Goal: Task Accomplishment & Management: Manage account settings

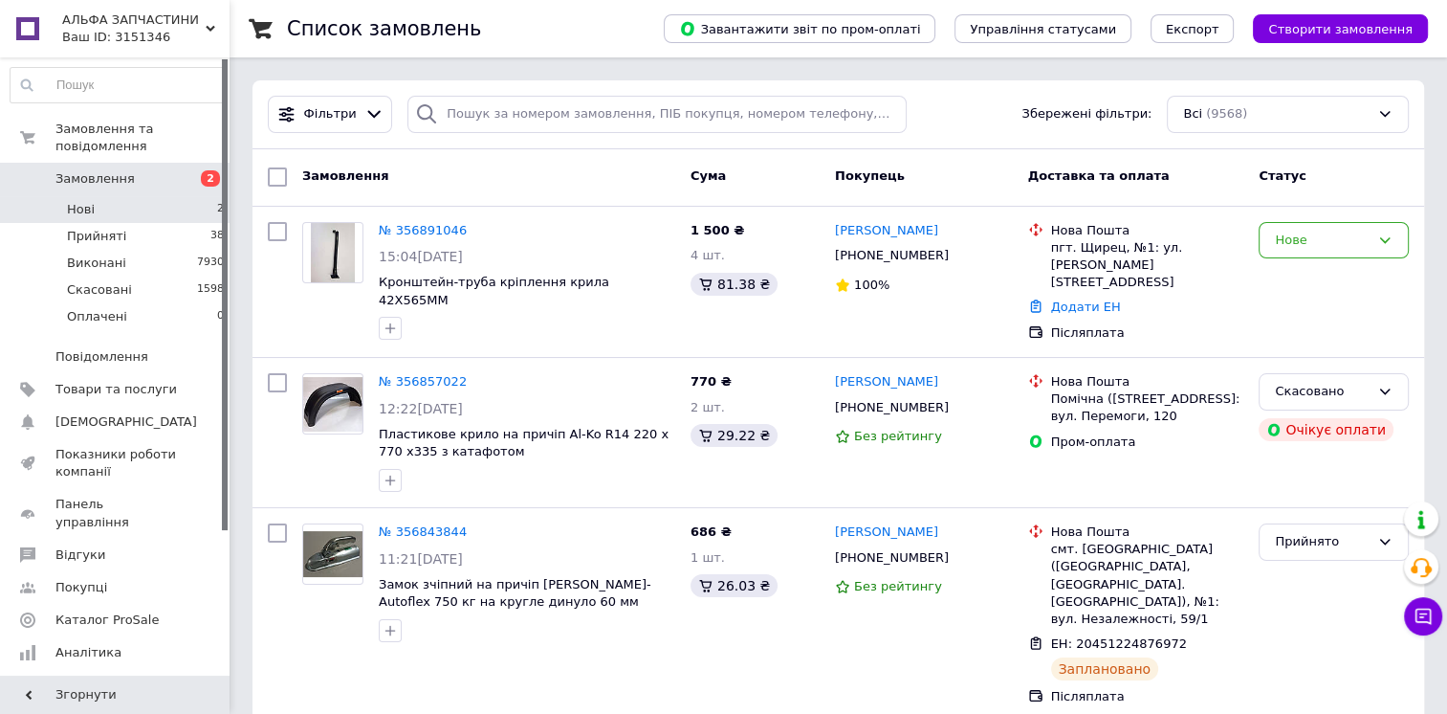
click at [166, 201] on li "Нові 2" at bounding box center [117, 209] width 235 height 27
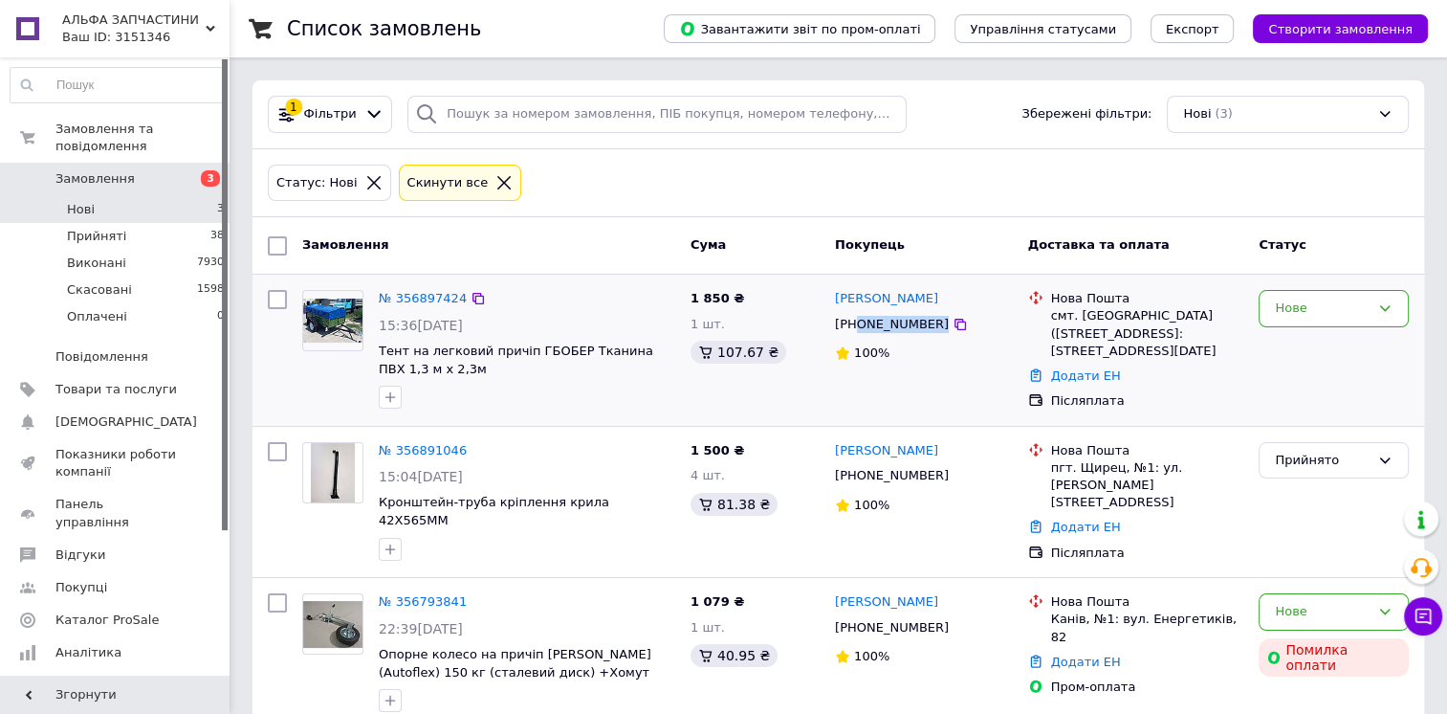
drag, startPoint x: 857, startPoint y: 322, endPoint x: 973, endPoint y: 317, distance: 115.9
click at [973, 317] on div "[PHONE_NUMBER]" at bounding box center [924, 324] width 182 height 21
copy div "0685444690"
drag, startPoint x: 555, startPoint y: 228, endPoint x: 543, endPoint y: 240, distance: 16.9
click at [551, 233] on div "Замовлення" at bounding box center [489, 246] width 388 height 34
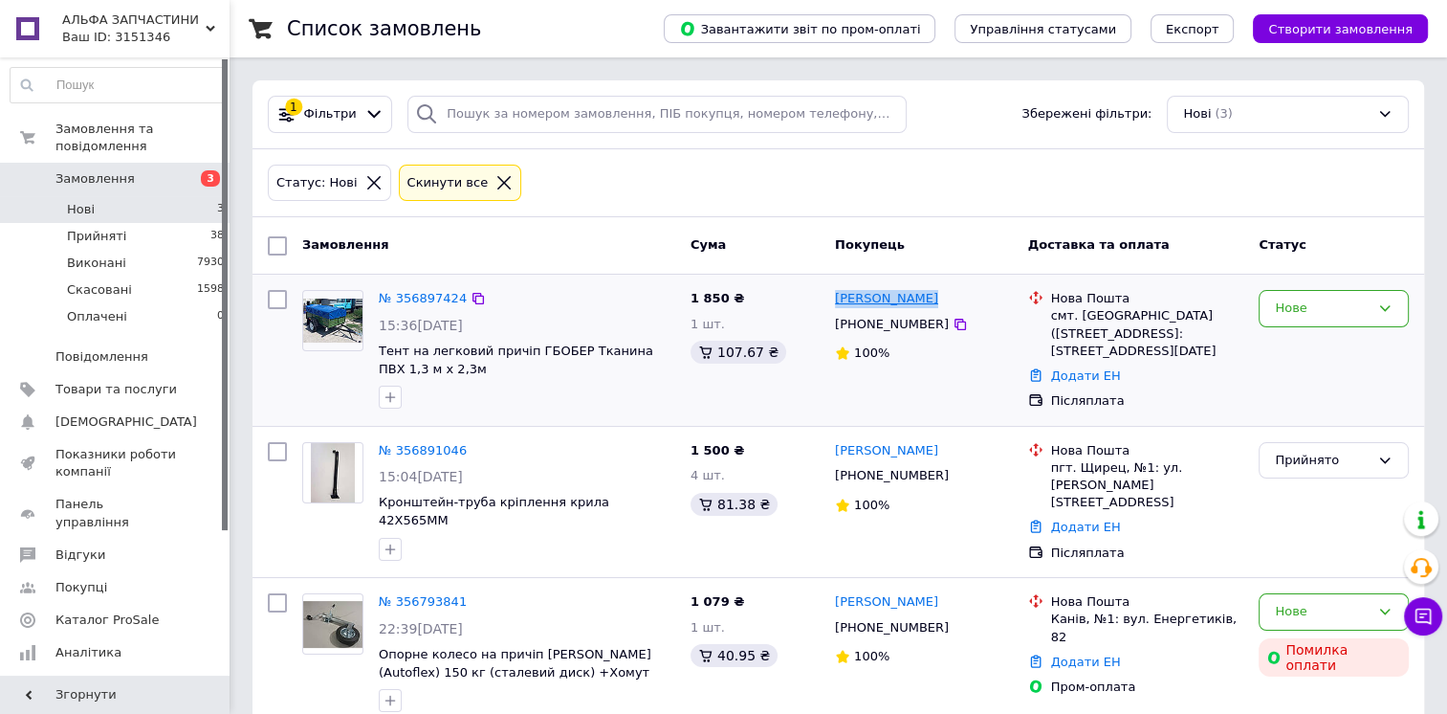
drag, startPoint x: 958, startPoint y: 297, endPoint x: 835, endPoint y: 294, distance: 123.4
click at [835, 294] on div "Роман Миланка" at bounding box center [924, 299] width 182 height 22
copy link "Роман Миланка"
drag, startPoint x: 858, startPoint y: 326, endPoint x: 935, endPoint y: 331, distance: 76.7
click at [935, 327] on div "+380685444690" at bounding box center [924, 324] width 182 height 21
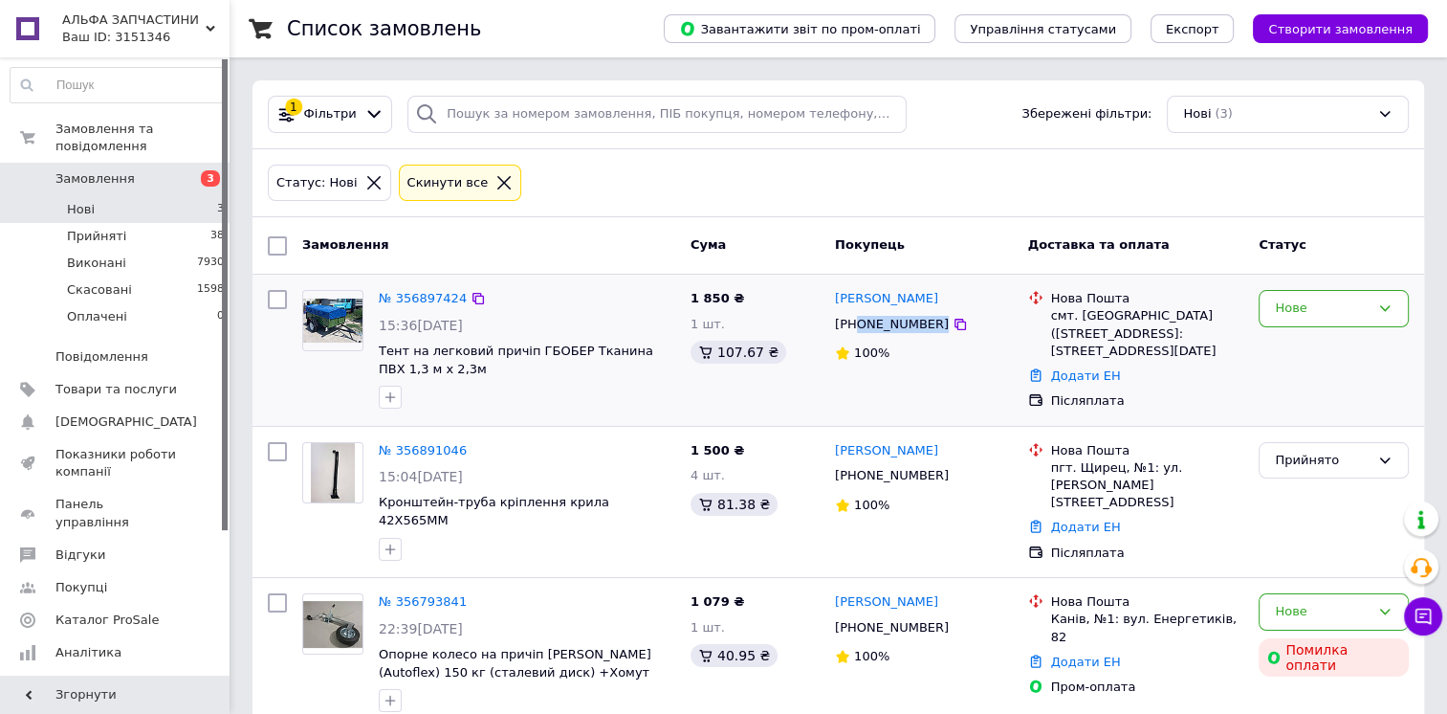
copy div "0685444690"
drag, startPoint x: 979, startPoint y: 292, endPoint x: 826, endPoint y: 294, distance: 153.1
click at [826, 294] on div "№ 356897424 15:36, 12.08.2025 Тент на легковий причіп ГБОБЕР Тканина ПВХ 1,3 м …" at bounding box center [838, 350] width 1156 height 136
click at [1101, 327] on div "смт. Малинівка (Харківська обл., Чугуївський р-н.), №1: вул. 1-го Травня,10" at bounding box center [1147, 333] width 193 height 53
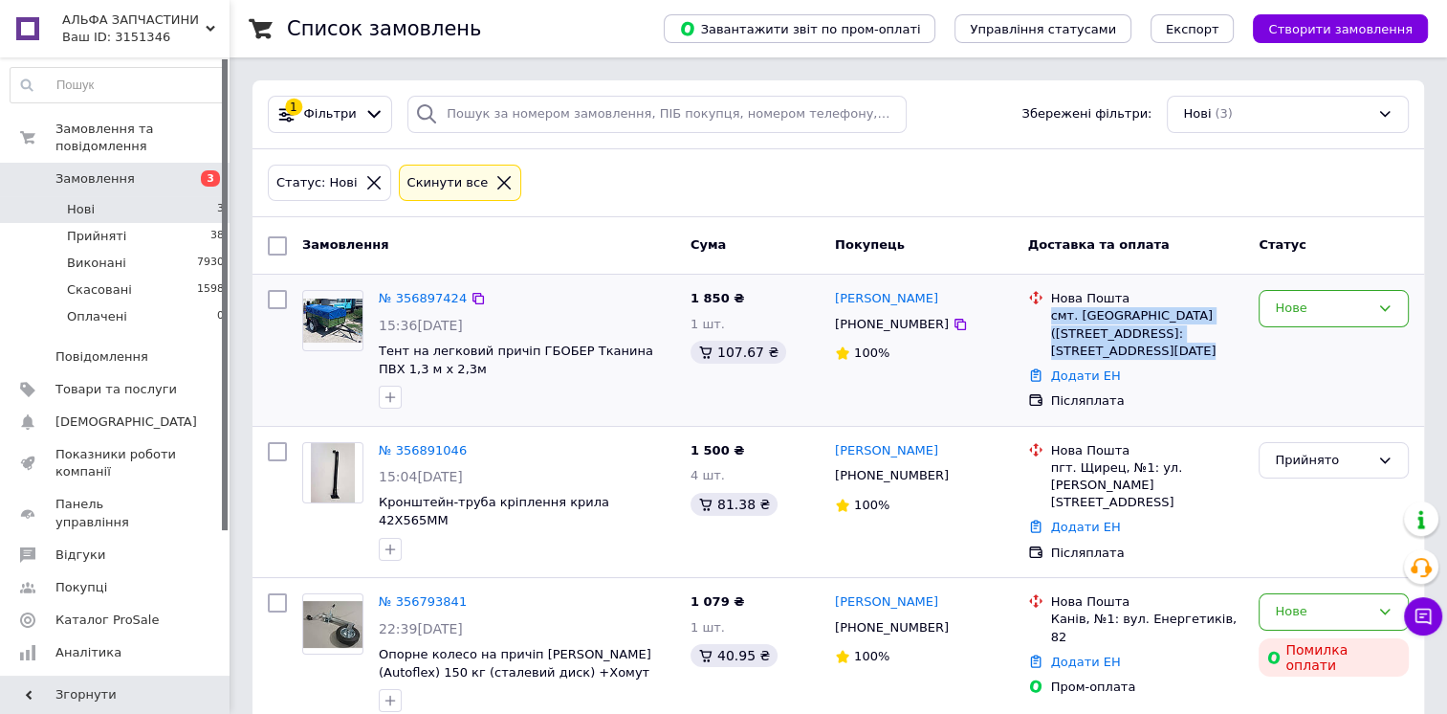
click at [1101, 327] on div "смт. [GEOGRAPHIC_DATA] ([STREET_ADDRESS]: [STREET_ADDRESS][DATE]" at bounding box center [1147, 333] width 193 height 53
copy ul "смт. [GEOGRAPHIC_DATA] ([STREET_ADDRESS]: [STREET_ADDRESS][DATE]"
click at [1370, 295] on div "Нове" at bounding box center [1334, 308] width 150 height 37
click at [1314, 346] on li "Прийнято" at bounding box center [1334, 348] width 148 height 35
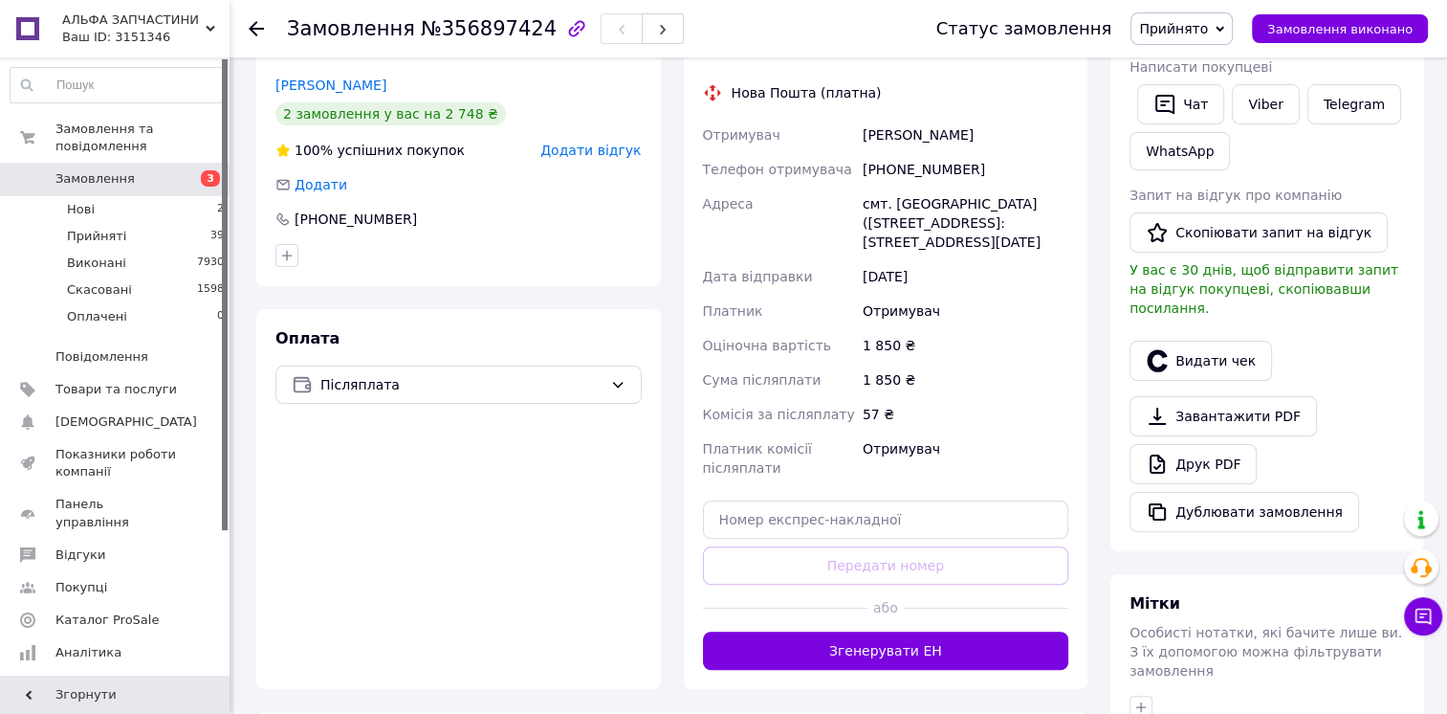
scroll to position [383, 0]
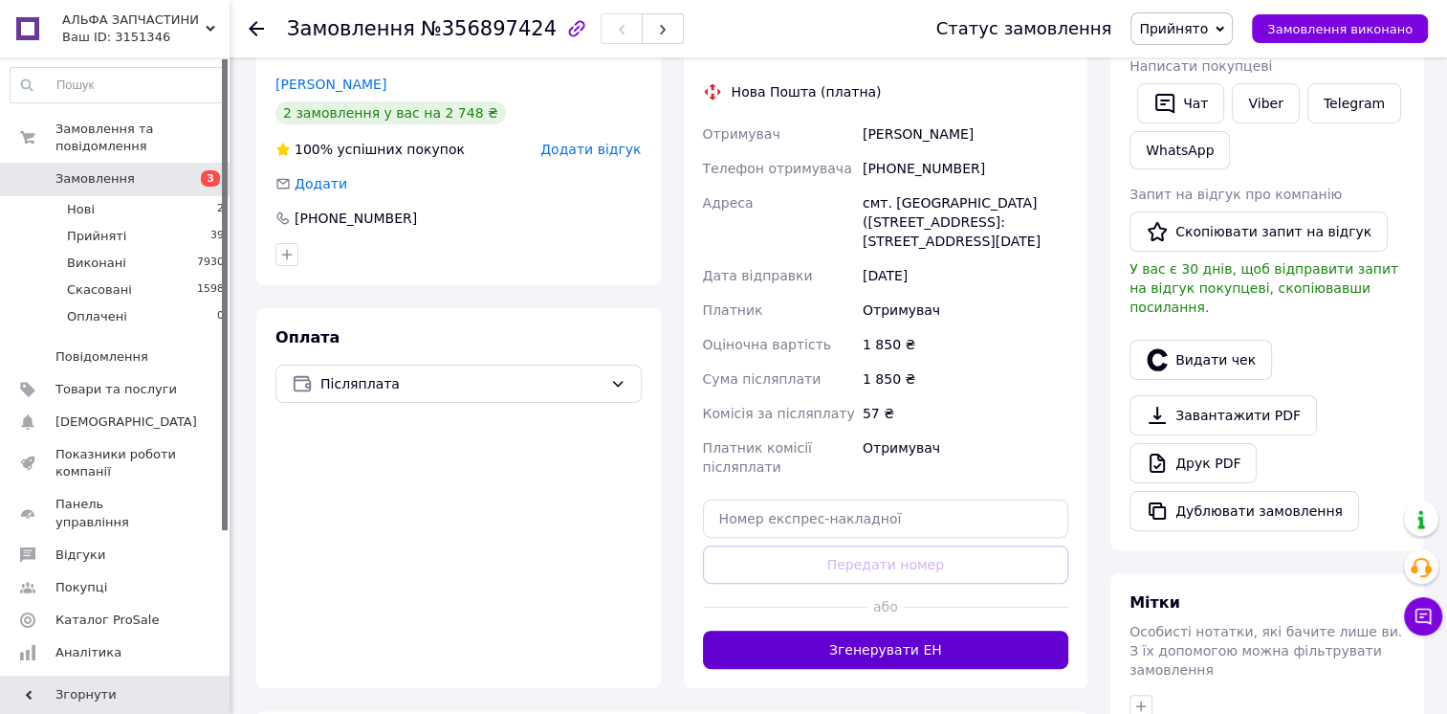
click at [917, 630] on button "Згенерувати ЕН" at bounding box center [886, 649] width 366 height 38
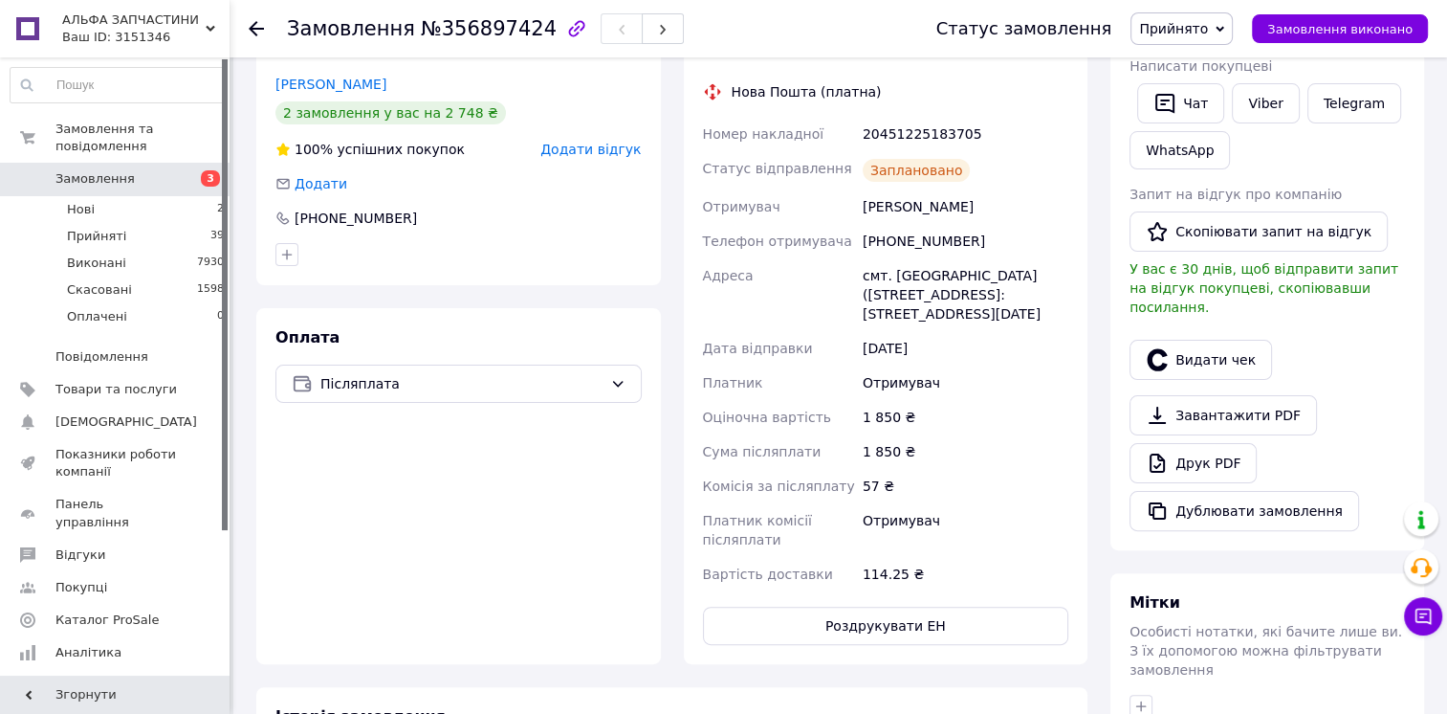
click at [906, 117] on div "20451225183705" at bounding box center [965, 134] width 213 height 34
copy div "20451225183705"
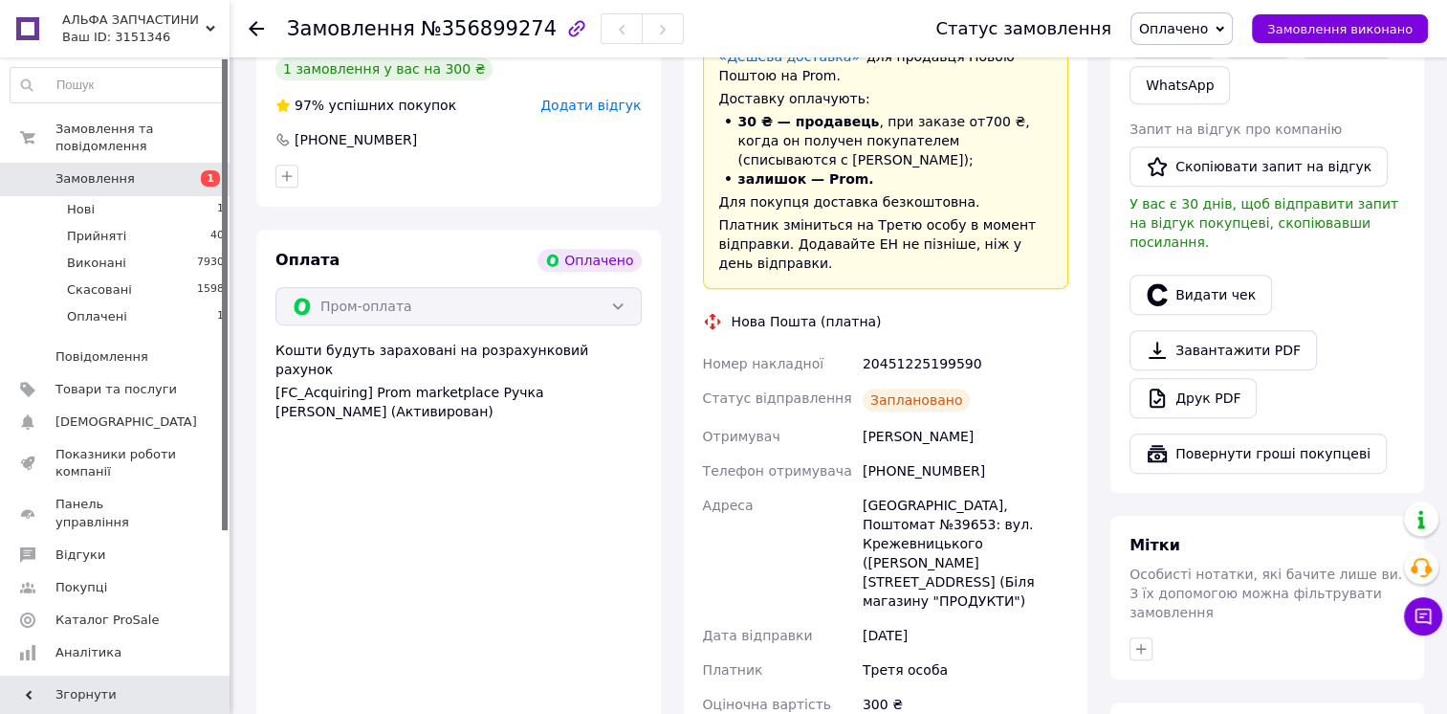
scroll to position [808, 0]
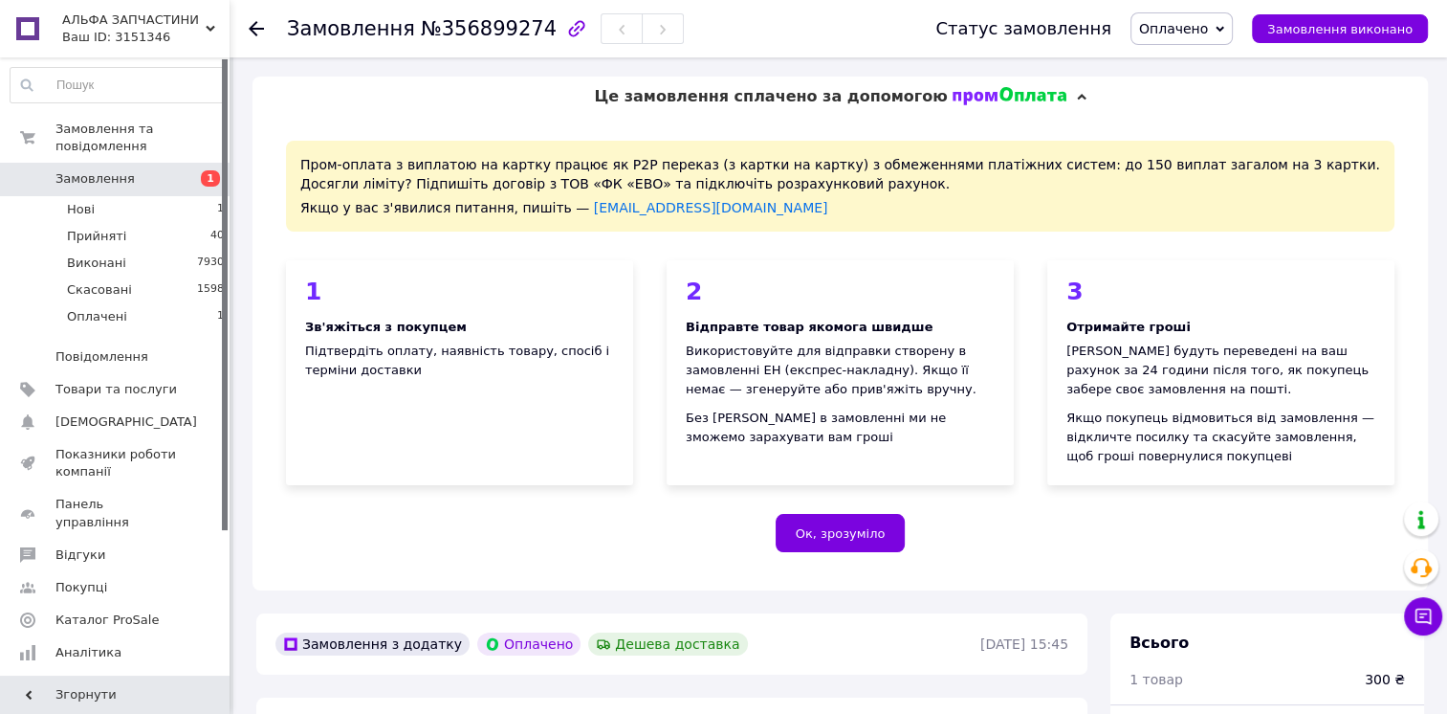
drag, startPoint x: 215, startPoint y: 59, endPoint x: 385, endPoint y: 538, distance: 507.7
click at [382, 543] on div "Ок, зрозуміло" at bounding box center [840, 533] width 1109 height 38
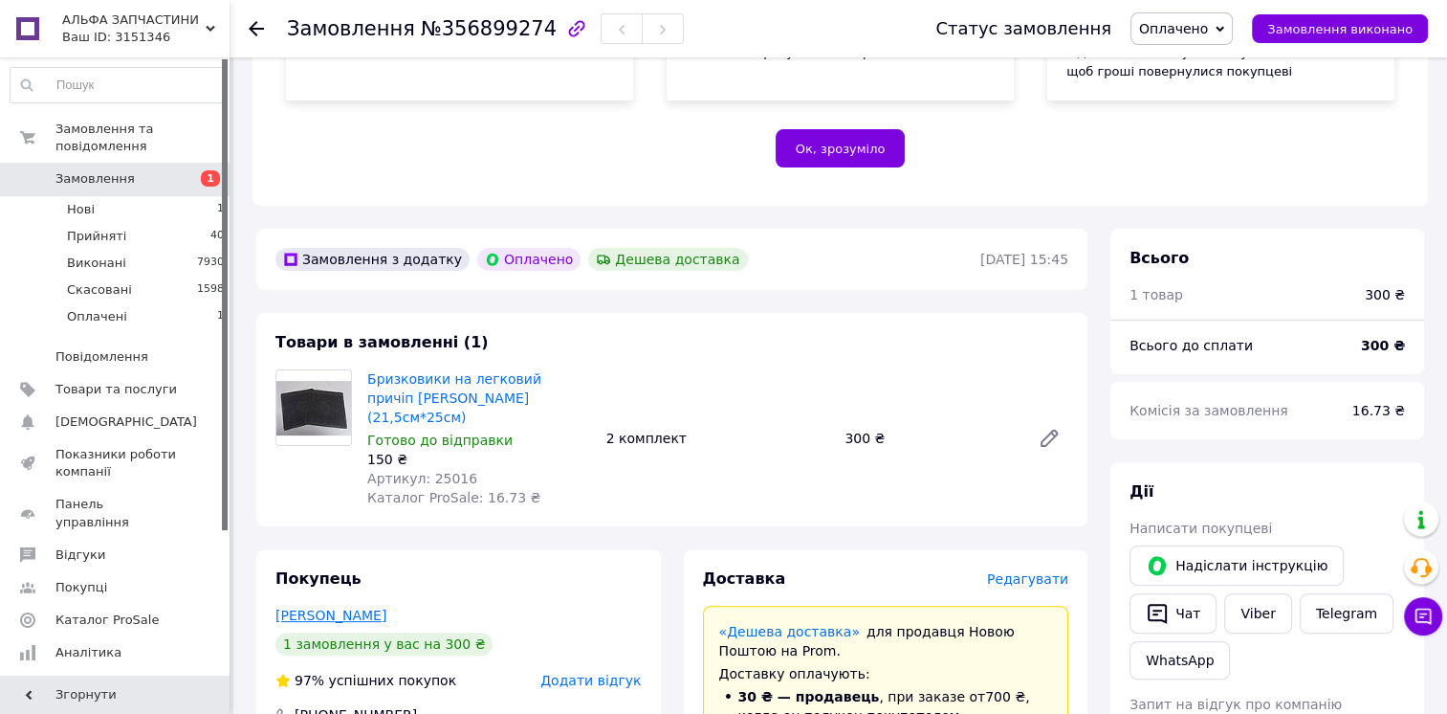
scroll to position [478, 0]
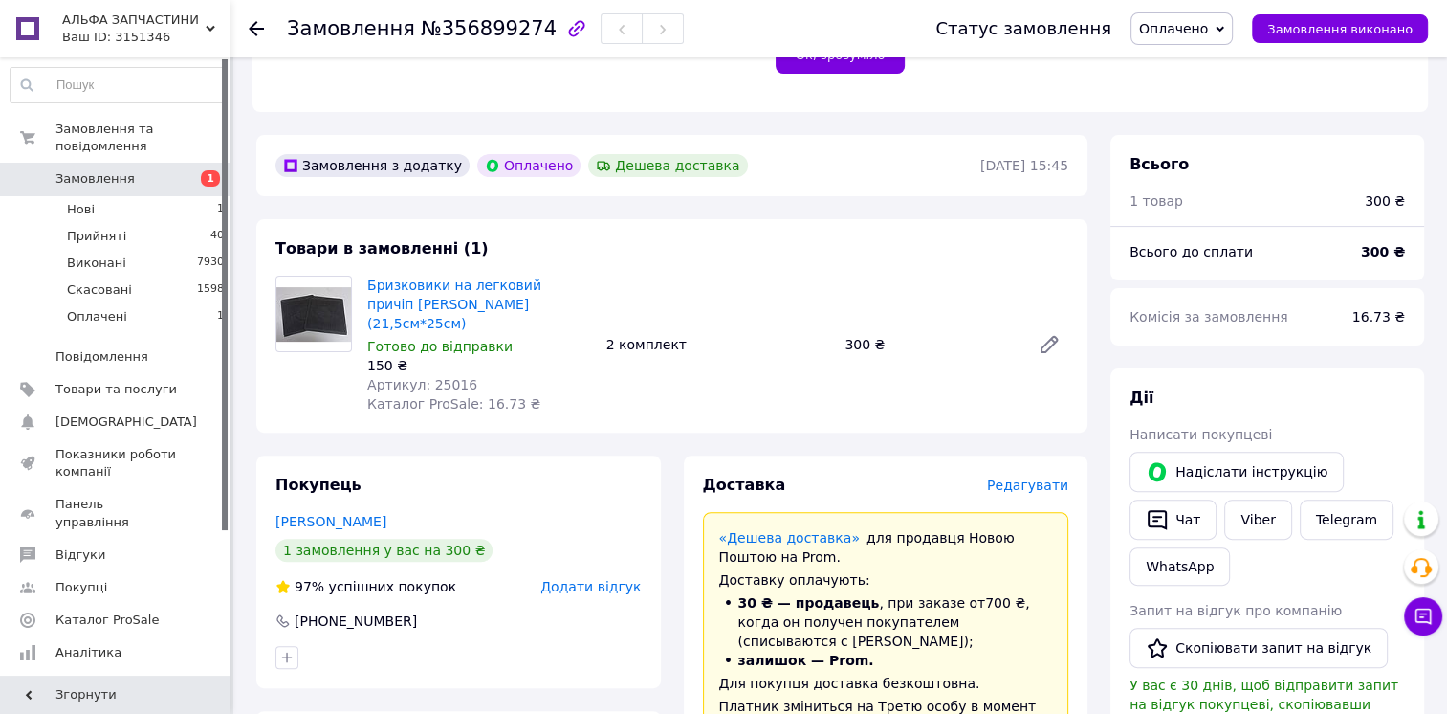
click at [429, 377] on span "Артикул: 25016" at bounding box center [422, 384] width 110 height 15
copy span "25016"
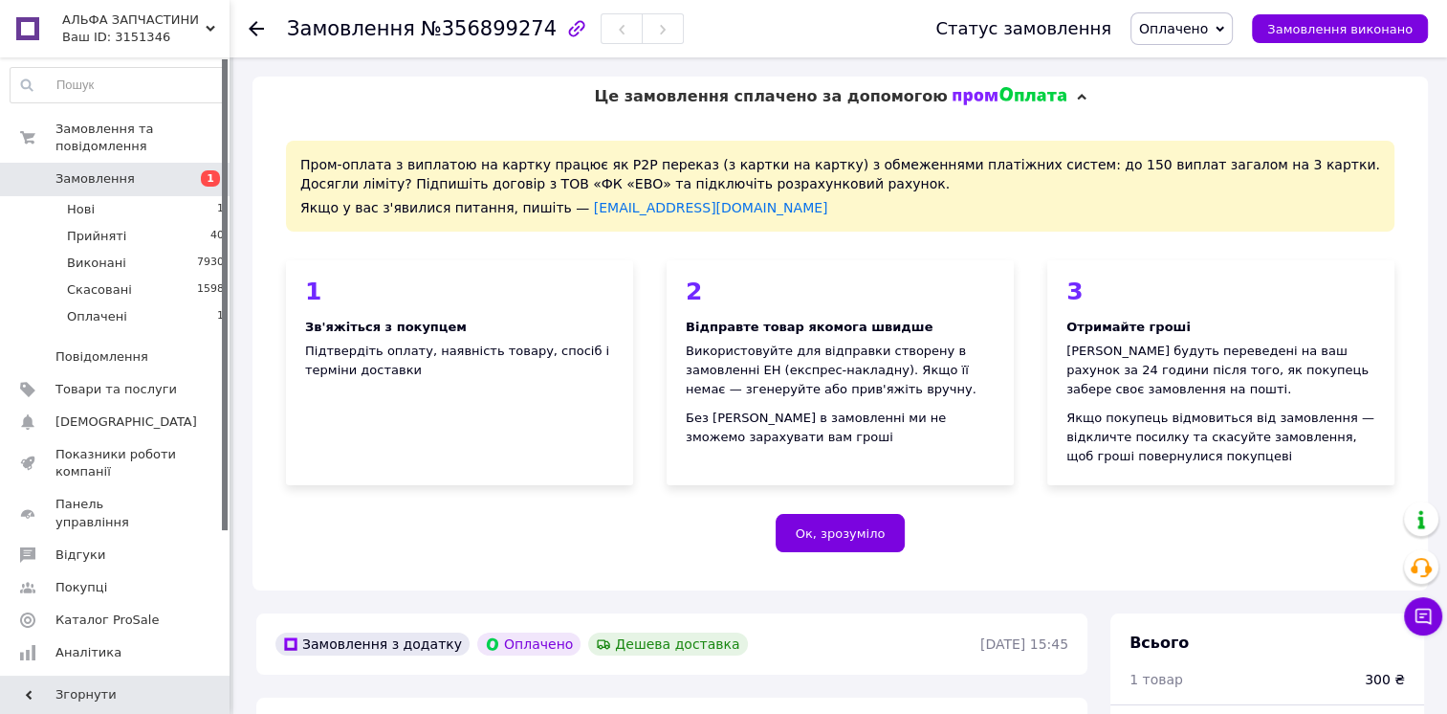
scroll to position [478, 0]
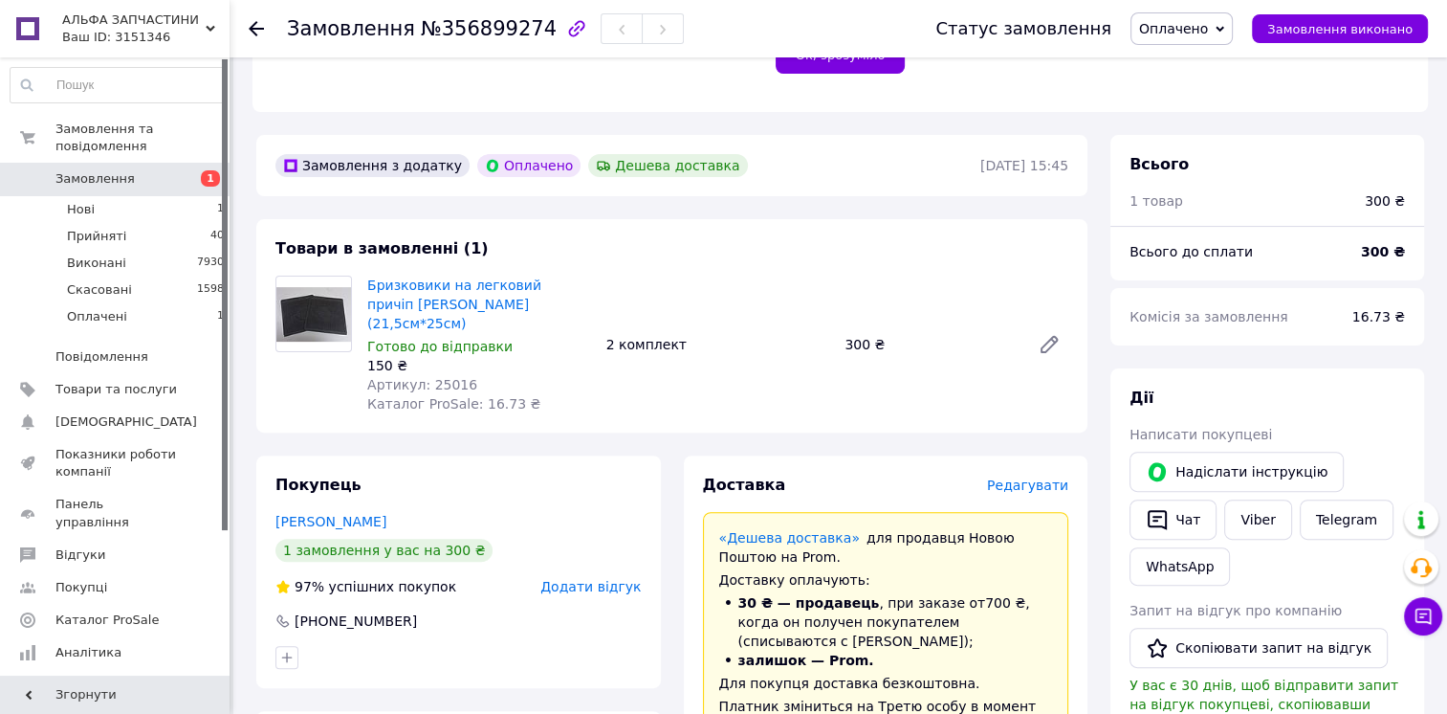
click at [441, 377] on span "Артикул: 25016" at bounding box center [422, 384] width 110 height 15
copy span "25016"
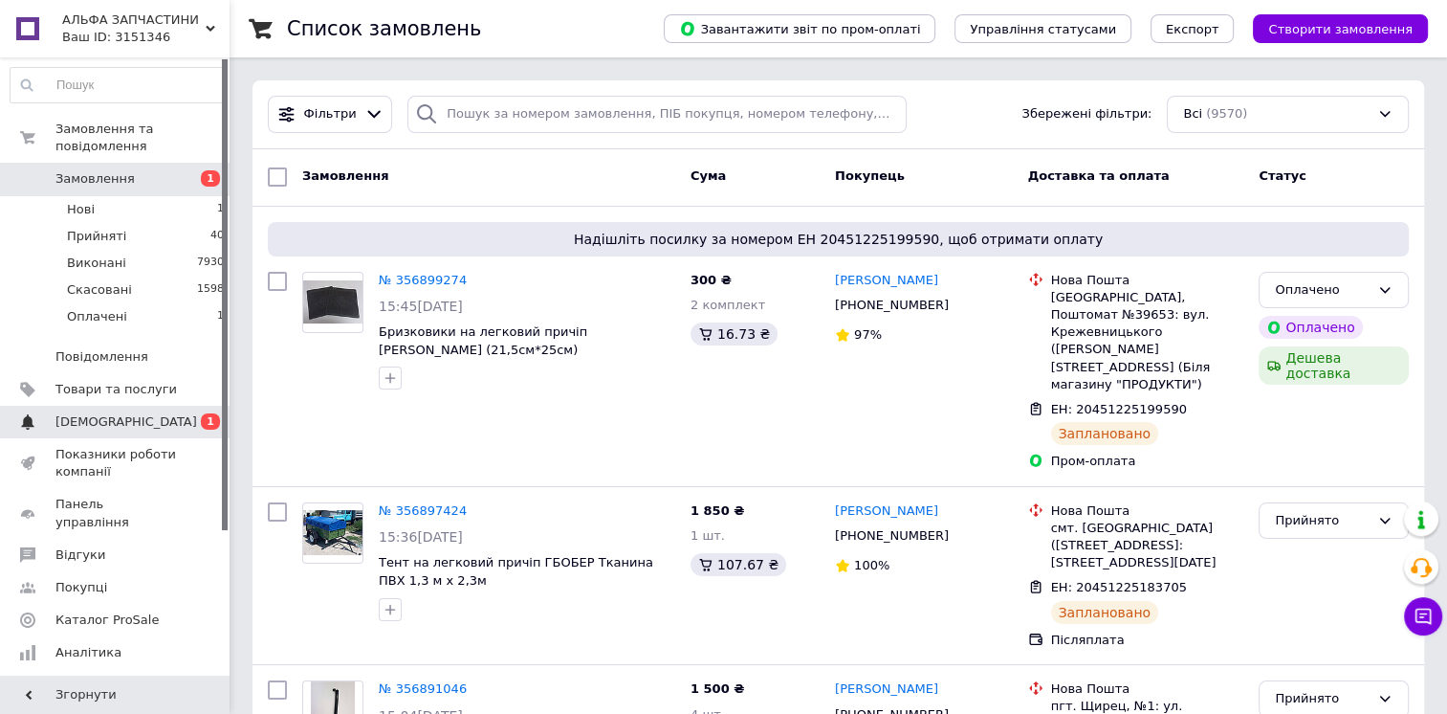
click at [111, 413] on span "[DEMOGRAPHIC_DATA]" at bounding box center [126, 421] width 142 height 17
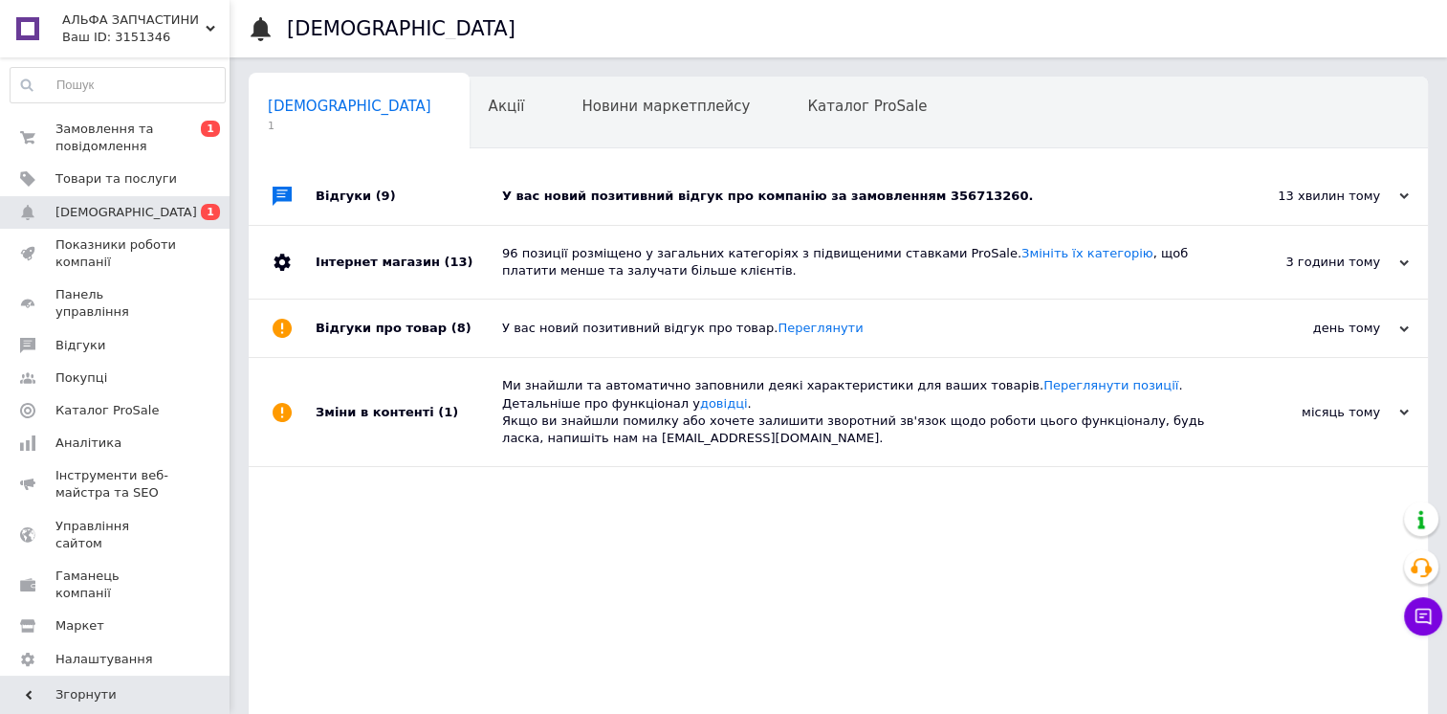
click at [606, 186] on div "У вас новий позитивний відгук про компанію за замовленням 356713260." at bounding box center [859, 195] width 715 height 57
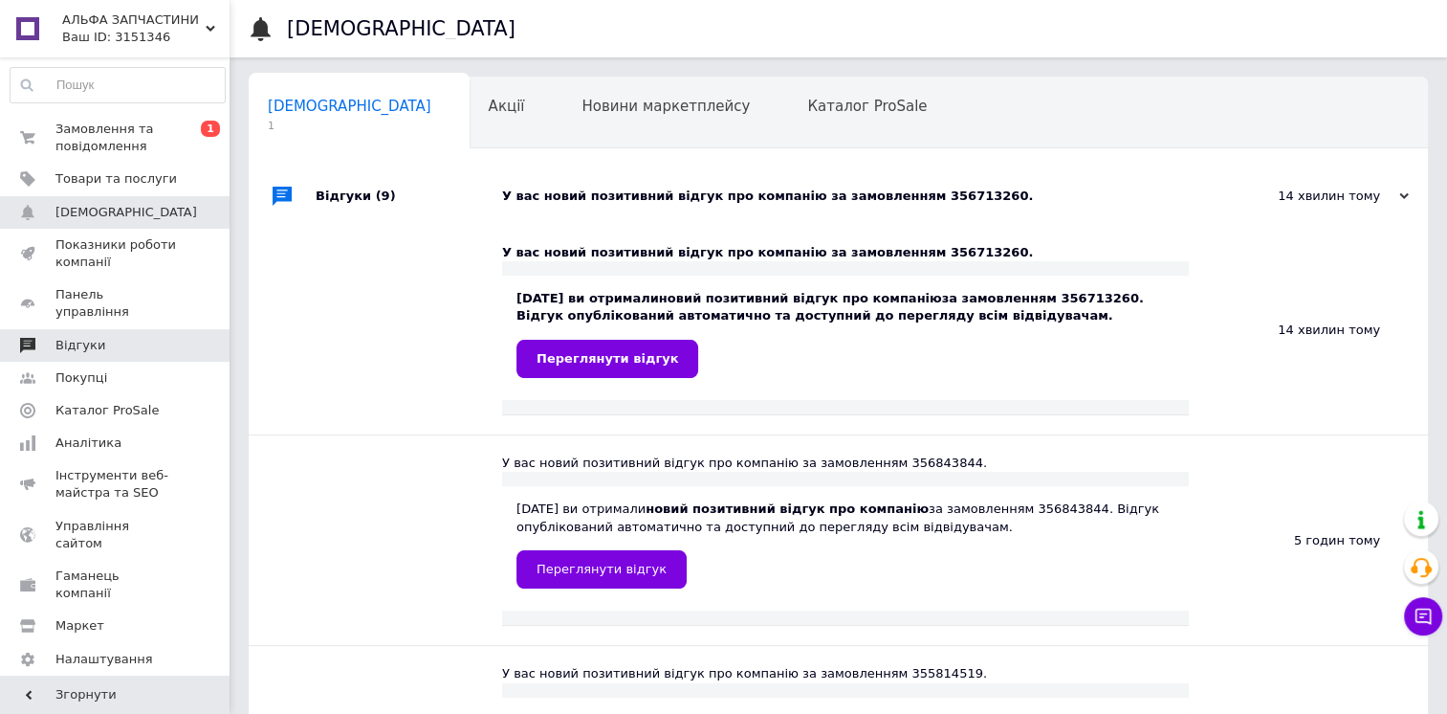
click at [151, 337] on span "Відгуки" at bounding box center [115, 345] width 121 height 17
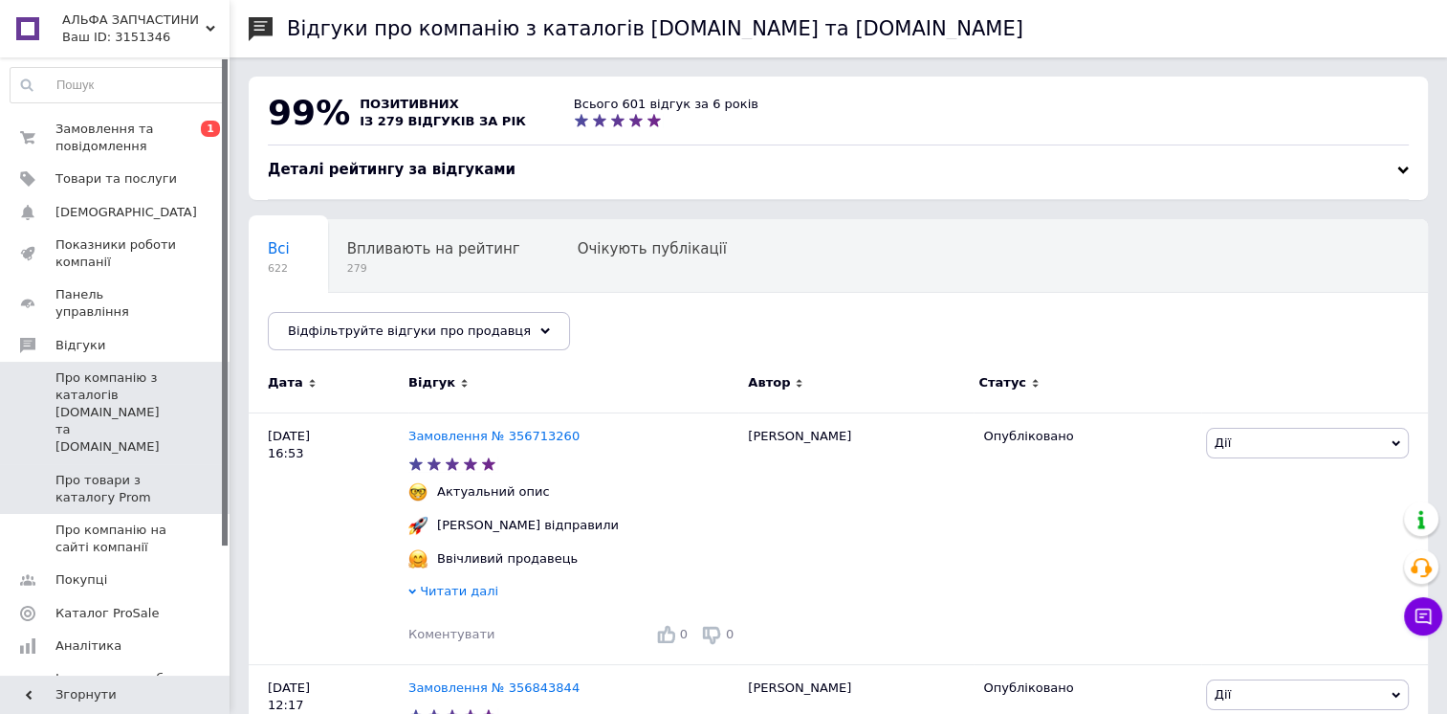
click at [92, 472] on span "Про товари з каталогу Prom" at bounding box center [115, 489] width 121 height 34
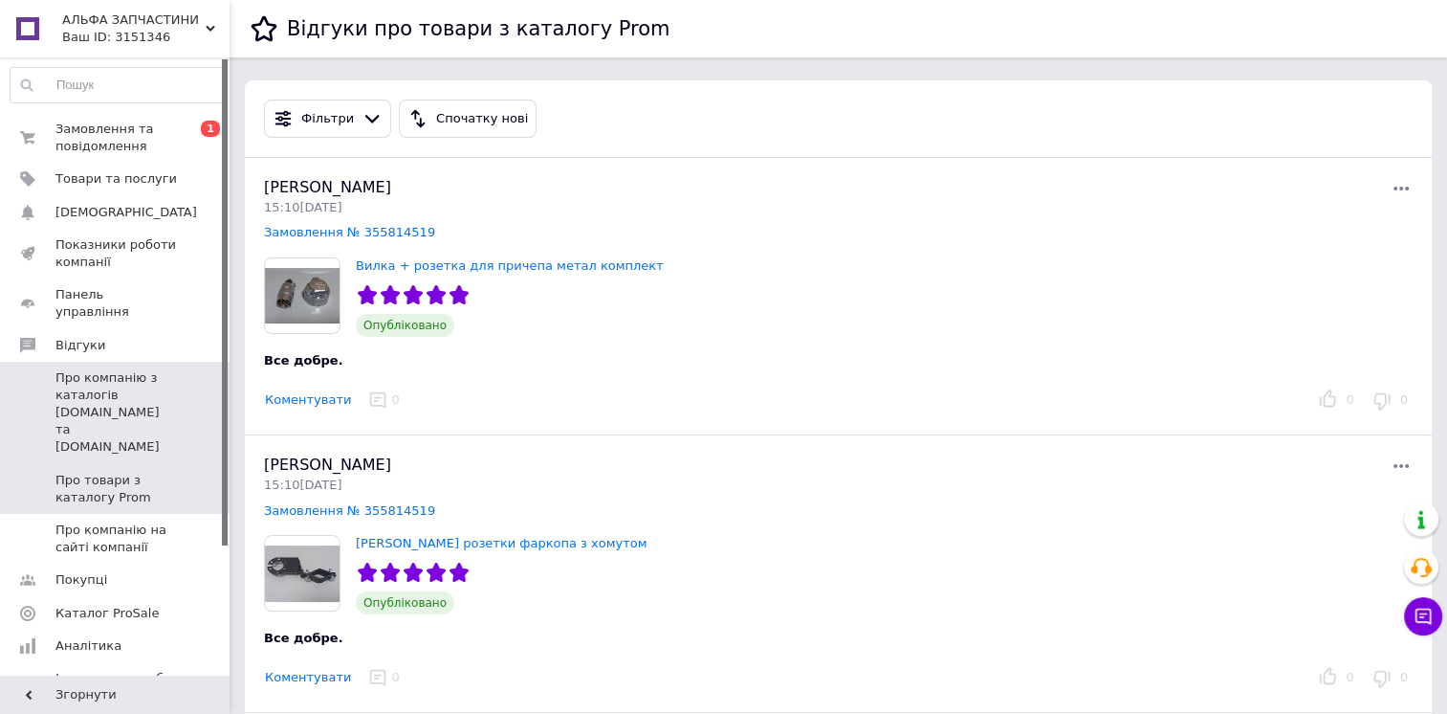
click at [96, 379] on span "Про компанію з каталогів Prom.ua та Bigl.ua" at bounding box center [115, 412] width 121 height 87
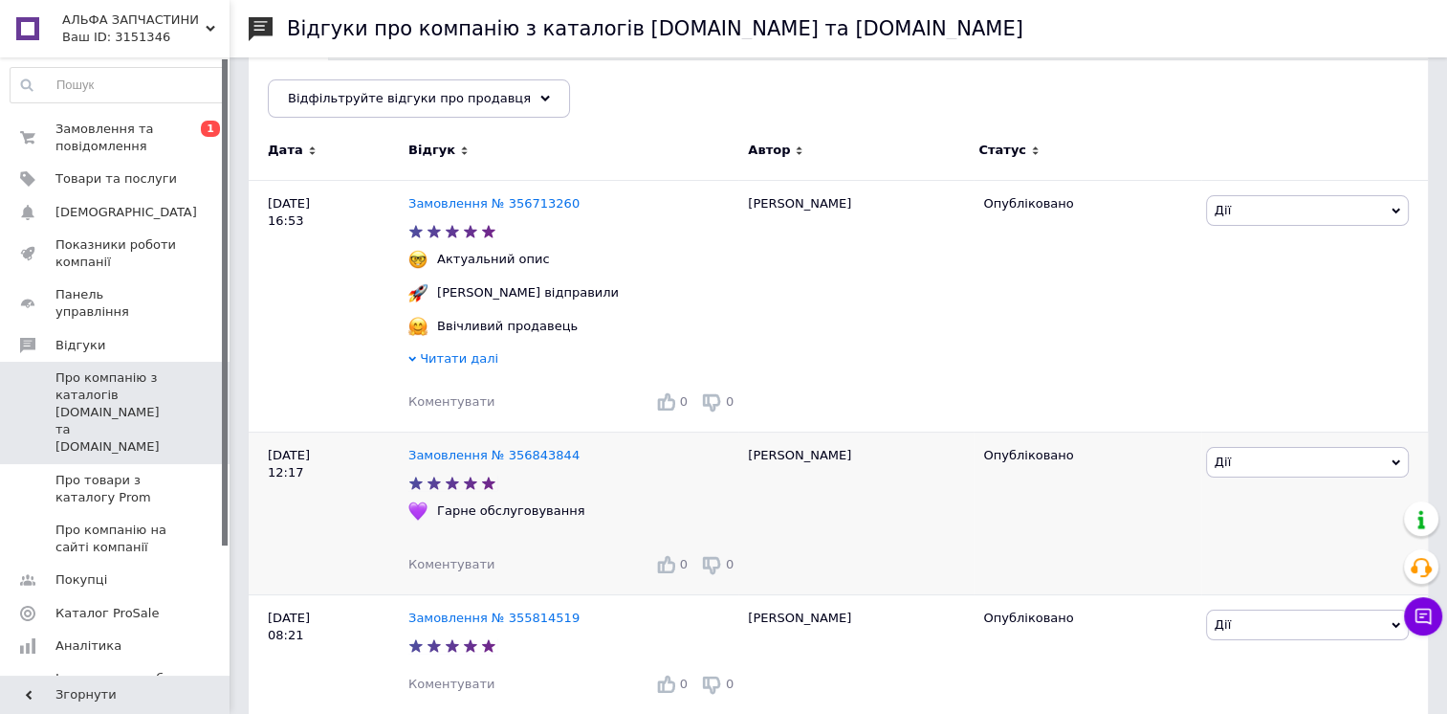
scroll to position [287, 0]
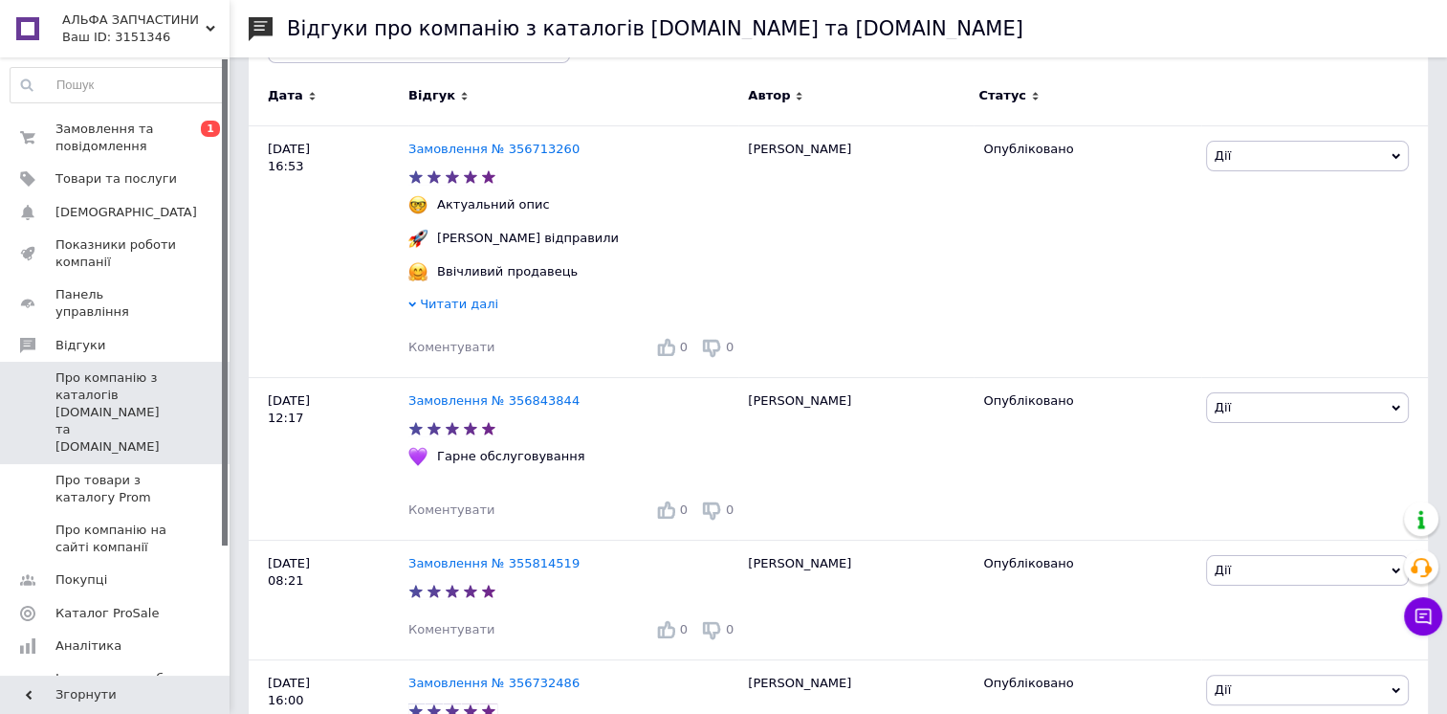
drag, startPoint x: 109, startPoint y: 155, endPoint x: 96, endPoint y: 55, distance: 100.4
click at [109, 155] on link "Замовлення та повідомлення 0 1" at bounding box center [117, 138] width 235 height 50
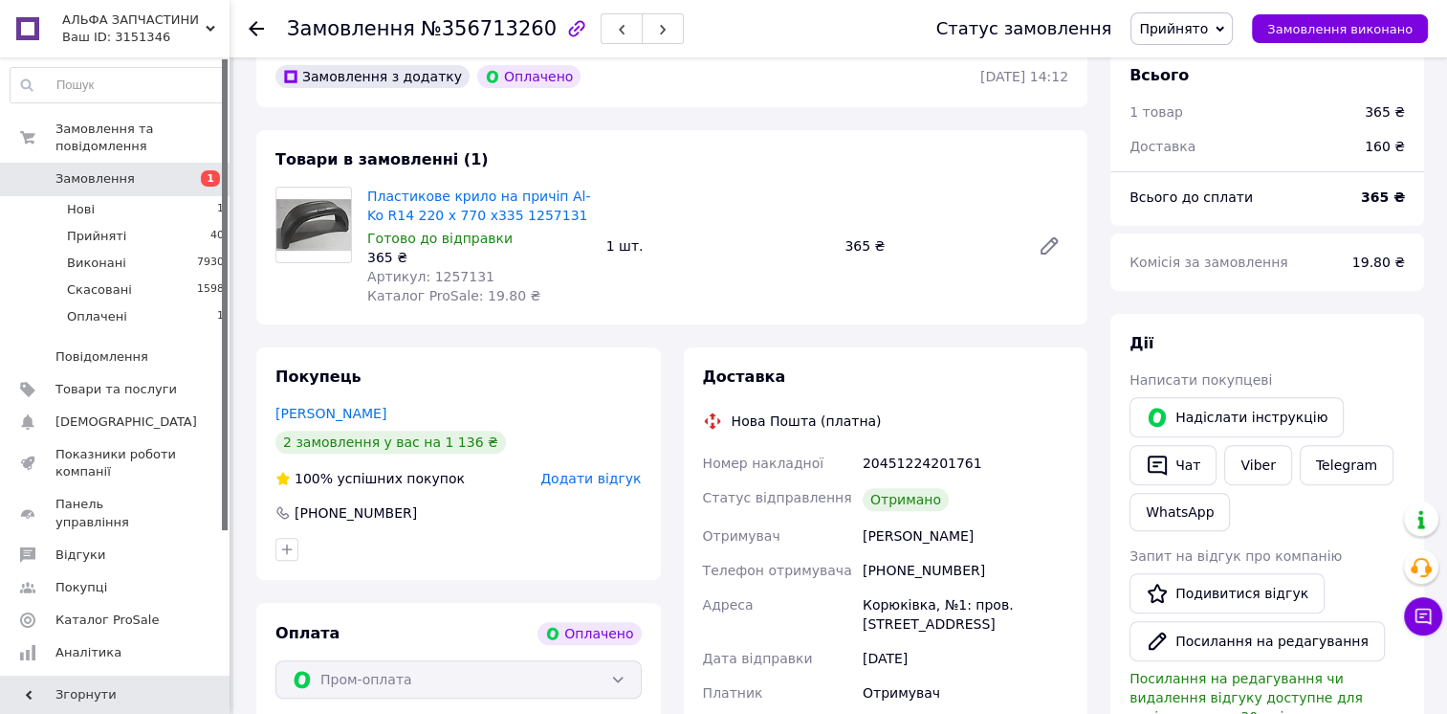
scroll to position [670, 0]
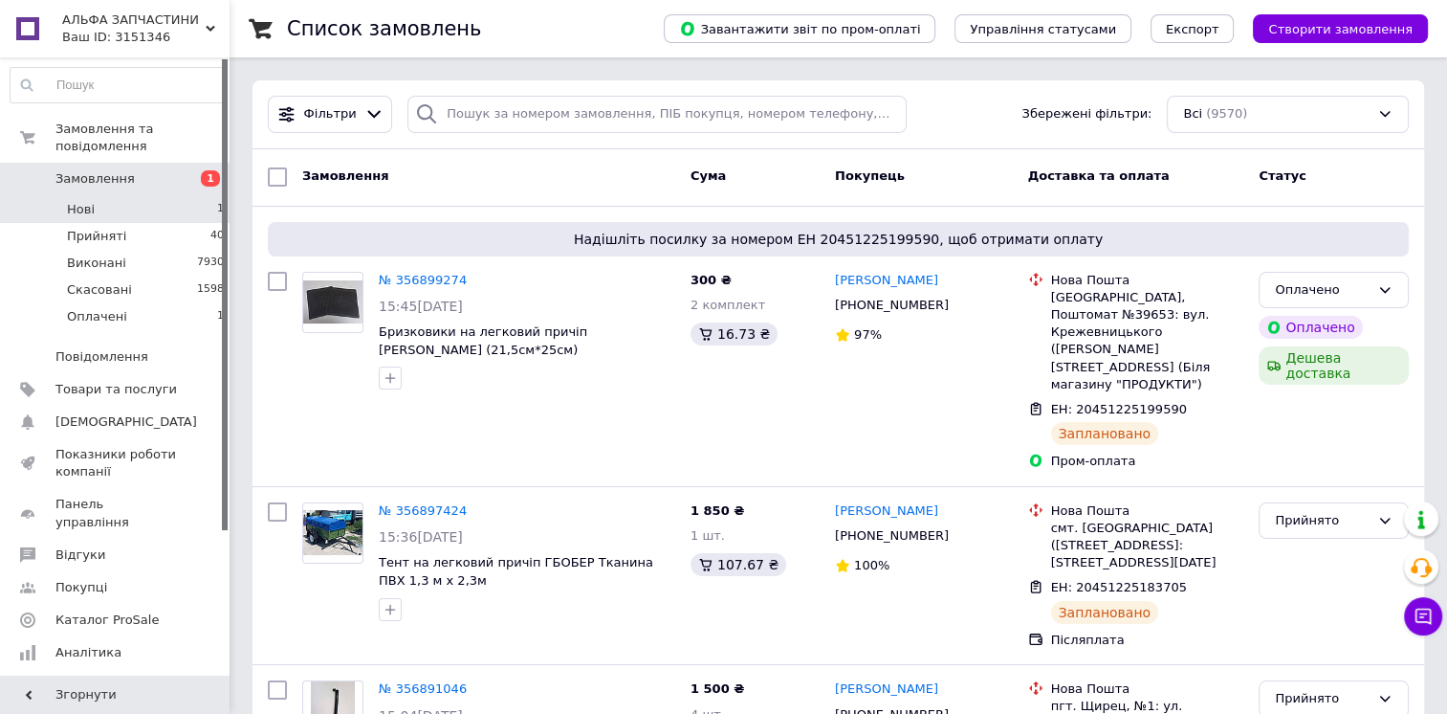
click at [190, 196] on li "Нові 1" at bounding box center [117, 209] width 235 height 27
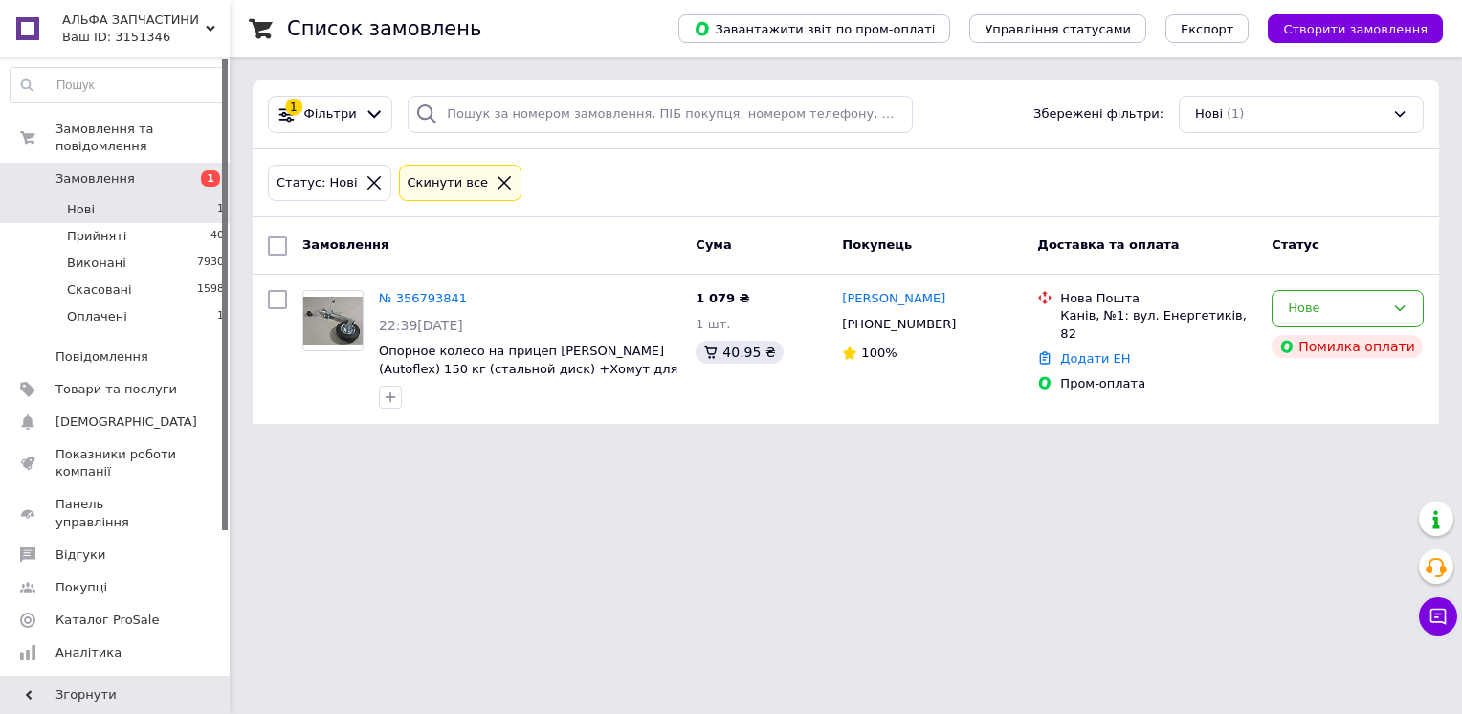
click at [179, 170] on span "1" at bounding box center [203, 178] width 53 height 17
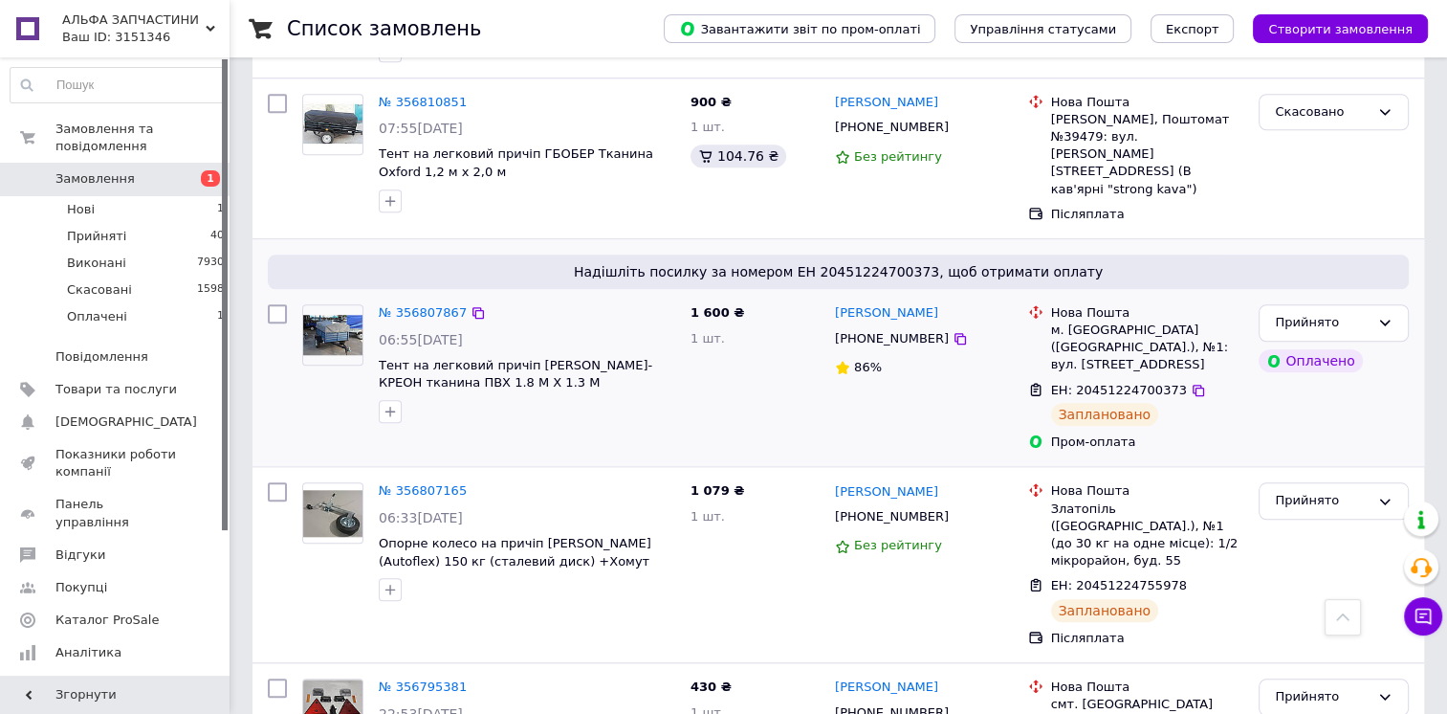
scroll to position [1722, 0]
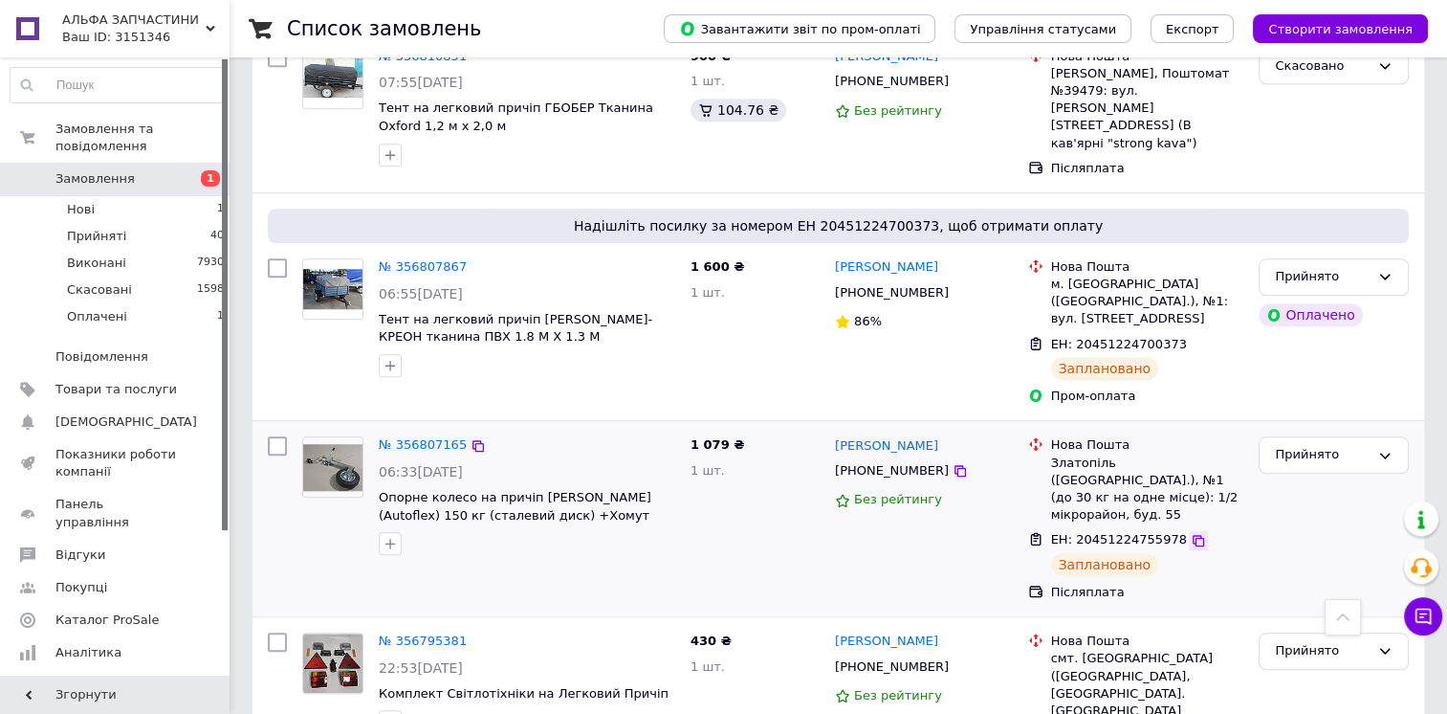
click at [1193, 535] on icon at bounding box center [1198, 540] width 11 height 11
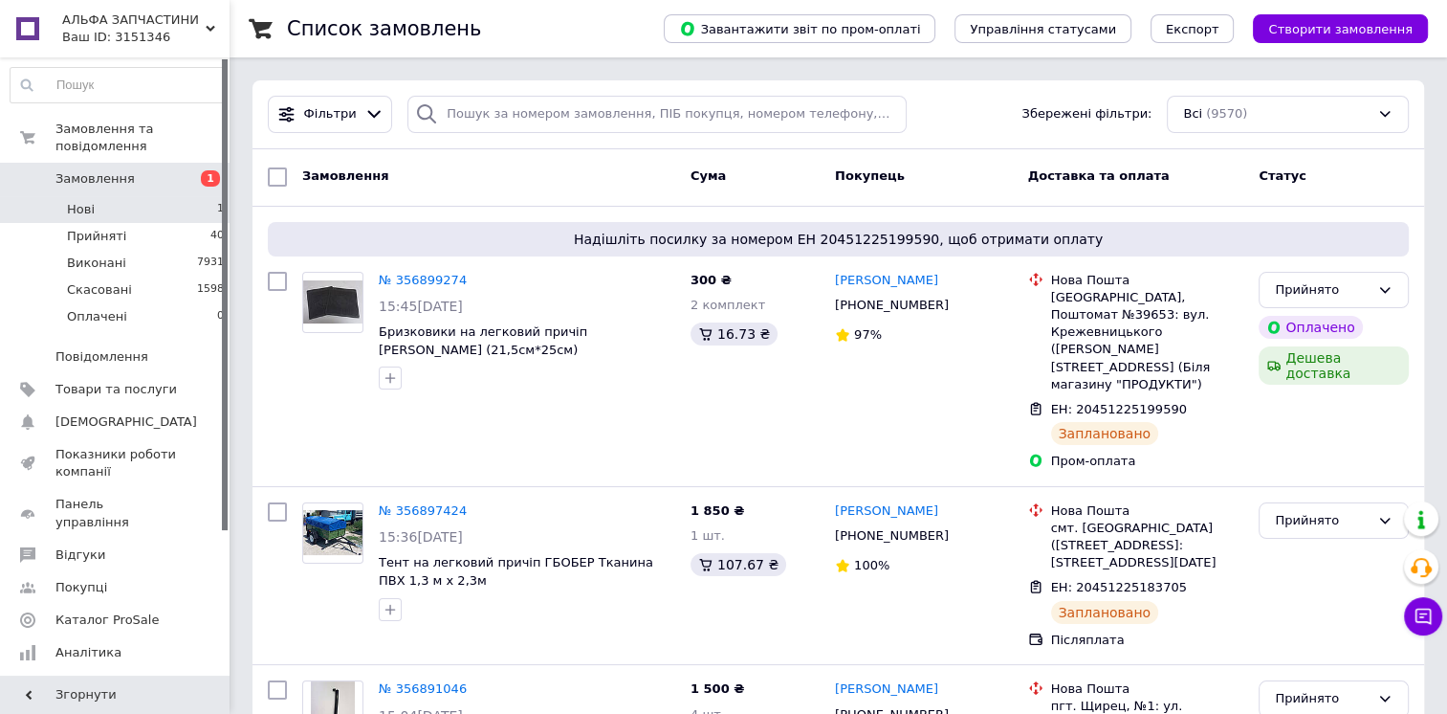
click at [143, 196] on li "Нові 1" at bounding box center [117, 209] width 235 height 27
